Goal: Navigation & Orientation: Find specific page/section

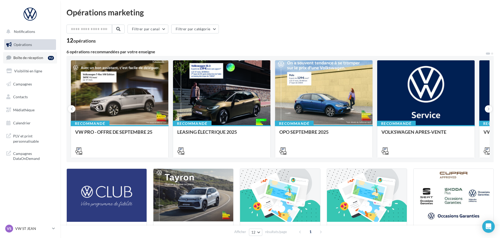
click at [33, 59] on span "Boîte de réception" at bounding box center [28, 57] width 30 height 4
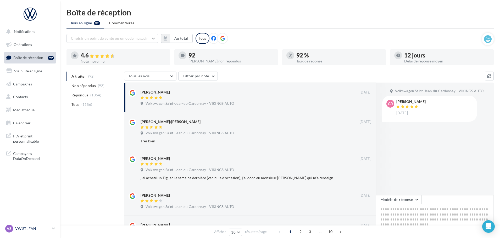
click at [38, 233] on div "VS VW ST JEAN vw-stj-vau" at bounding box center [27, 229] width 45 height 8
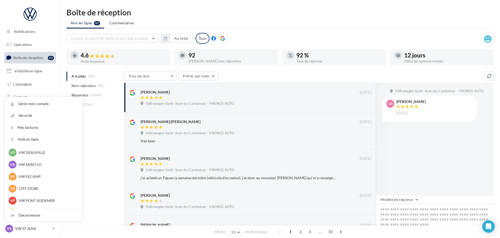
scroll to position [52, 0]
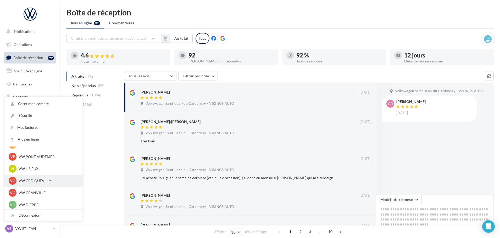
click at [42, 173] on div "VS VW ST JEAN vw-stj-vau VB VW BERNAY vw-ber-vau VY VW YVETOT vw-yve-vau VC VW …" at bounding box center [43, 168] width 78 height 232
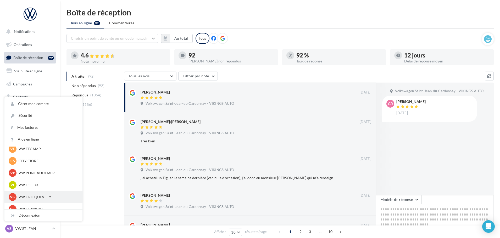
click at [50, 196] on p "VW GRD QUEVILLY" at bounding box center [48, 197] width 58 height 5
